Goal: Information Seeking & Learning: Learn about a topic

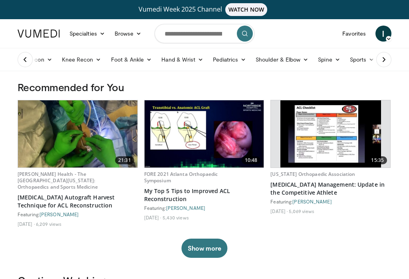
click at [129, 59] on link "Foot & Ankle" at bounding box center [131, 59] width 51 height 16
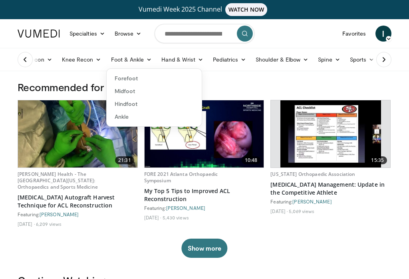
click at [128, 78] on link "Forefoot" at bounding box center [154, 78] width 95 height 13
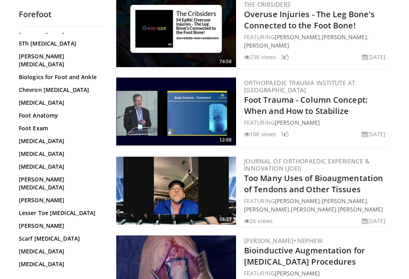
scroll to position [76, 0]
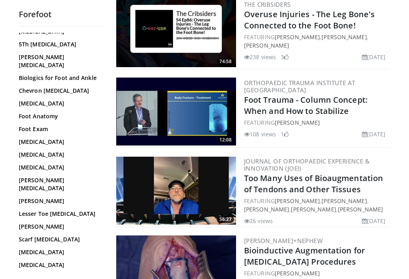
click at [46, 222] on link "Morton Neuroma" at bounding box center [59, 226] width 80 height 8
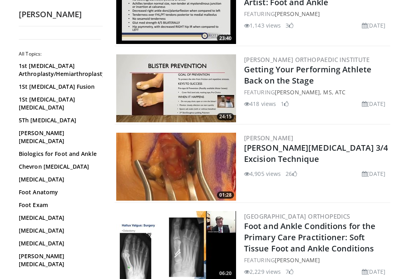
scroll to position [294, 0]
click at [195, 163] on img at bounding box center [176, 167] width 120 height 68
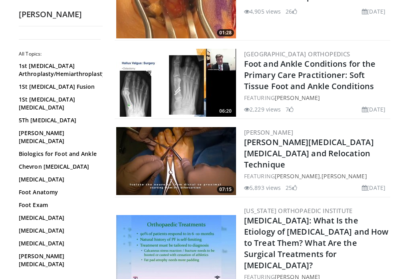
scroll to position [456, 0]
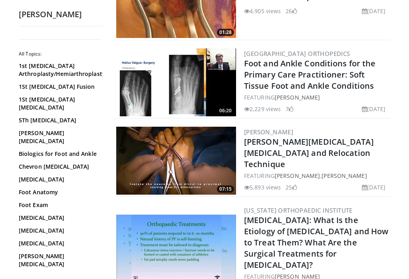
click at [188, 154] on img at bounding box center [176, 161] width 120 height 68
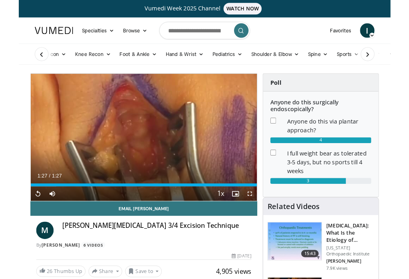
scroll to position [28, 0]
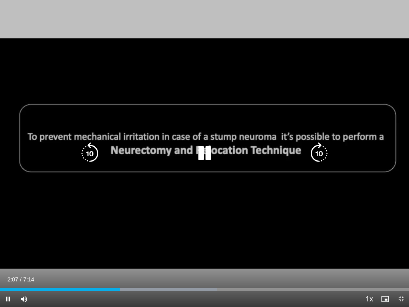
click at [205, 160] on icon "Video Player" at bounding box center [204, 153] width 22 height 22
click at [210, 154] on icon "Video Player" at bounding box center [204, 153] width 22 height 22
click at [206, 152] on icon "Video Player" at bounding box center [204, 153] width 22 height 22
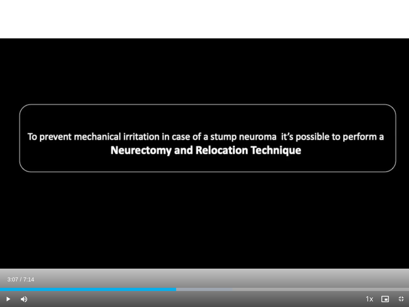
click at [204, 162] on icon "Video Player" at bounding box center [204, 153] width 22 height 22
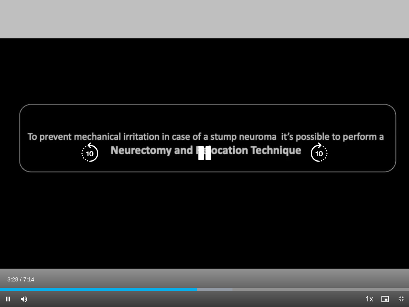
click at [204, 149] on icon "Video Player" at bounding box center [204, 153] width 22 height 22
click at [204, 155] on icon "Video Player" at bounding box center [204, 153] width 22 height 22
click at [205, 153] on icon "Video Player" at bounding box center [204, 153] width 22 height 22
